Goal: Entertainment & Leisure: Consume media (video, audio)

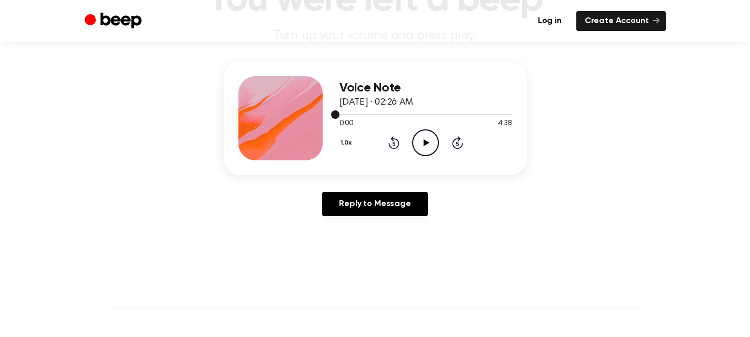
scroll to position [104, 0]
click at [433, 132] on icon "Play Audio" at bounding box center [425, 142] width 27 height 27
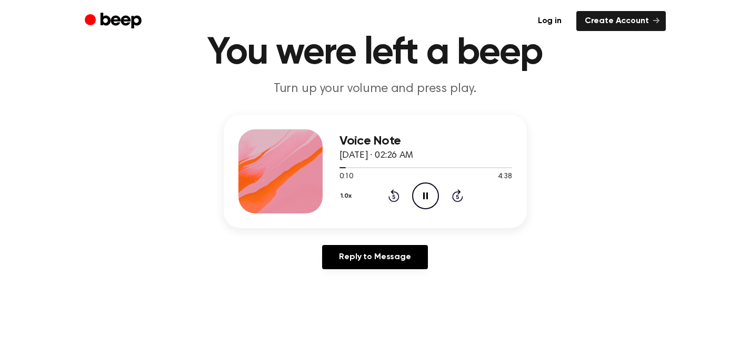
scroll to position [0, 0]
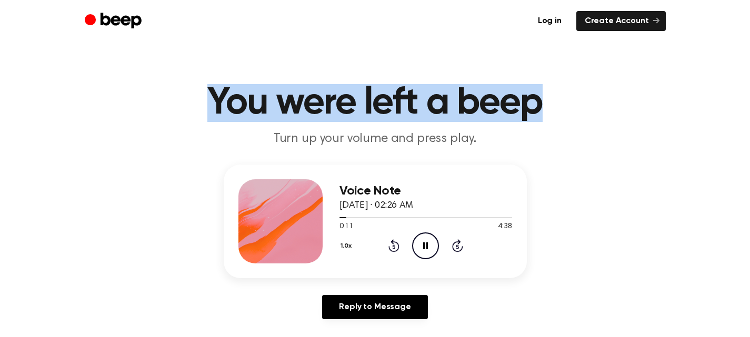
drag, startPoint x: 203, startPoint y: 81, endPoint x: 657, endPoint y: 108, distance: 455.1
click at [657, 108] on main "You were left a beep Turn up your volume and press play. Voice Note [DATE] · 02…" at bounding box center [375, 324] width 750 height 649
click at [657, 108] on header "You were left a beep Turn up your volume and press play." at bounding box center [375, 116] width 725 height 64
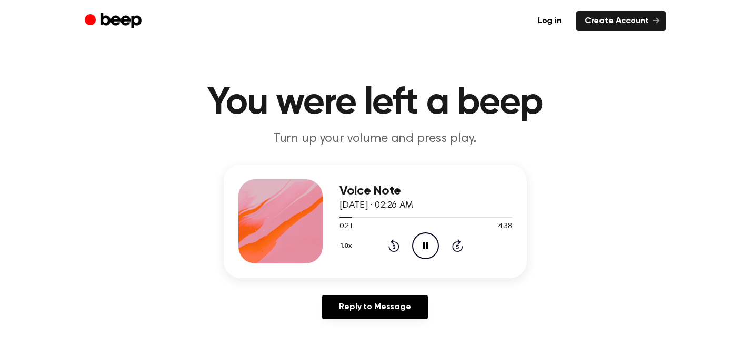
click at [351, 245] on button "1.0x" at bounding box center [348, 246] width 16 height 18
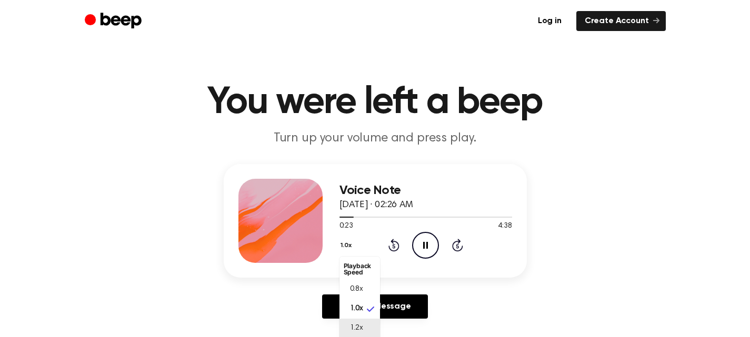
click at [360, 327] on span "1.2x" at bounding box center [356, 328] width 13 height 11
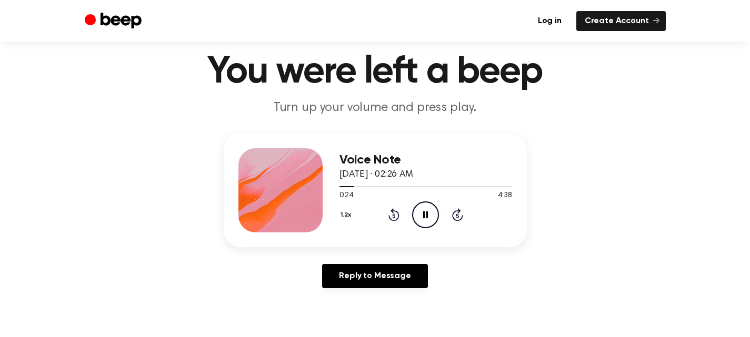
scroll to position [34, 0]
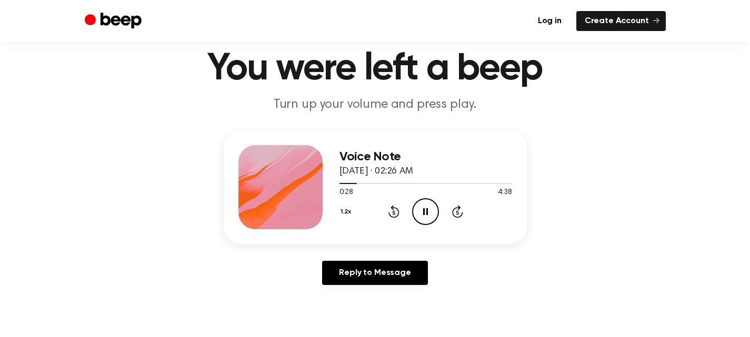
click at [343, 215] on button "1.2x" at bounding box center [348, 212] width 16 height 18
click at [360, 309] on span "1.5x" at bounding box center [356, 314] width 13 height 11
